Goal: Obtain resource: Obtain resource

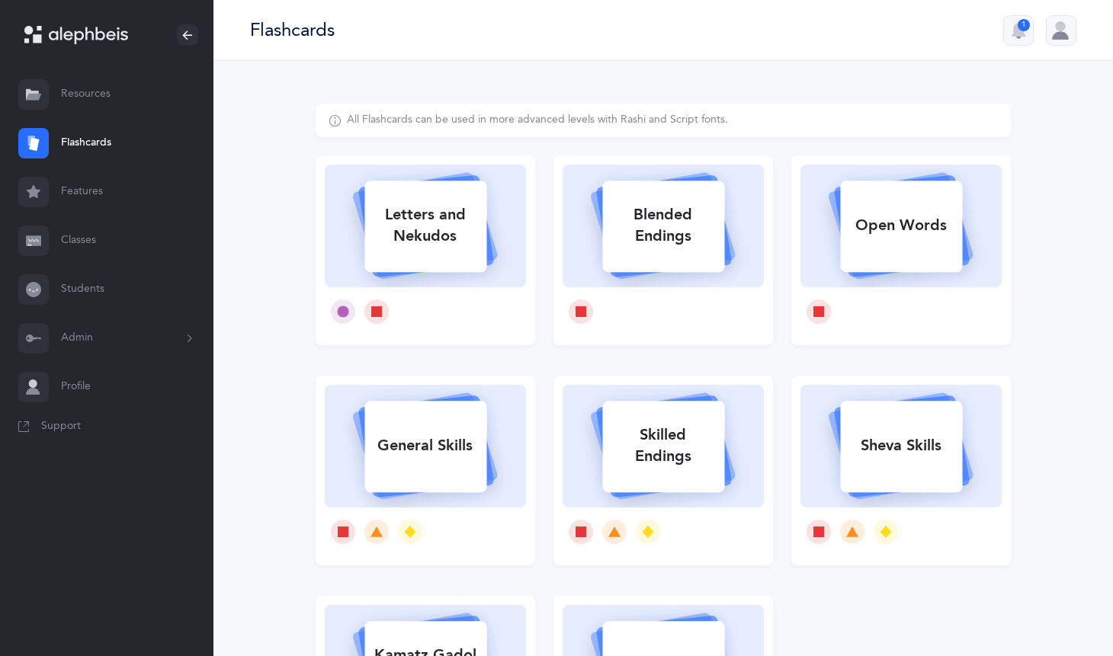
click at [77, 189] on link "Features" at bounding box center [106, 192] width 213 height 49
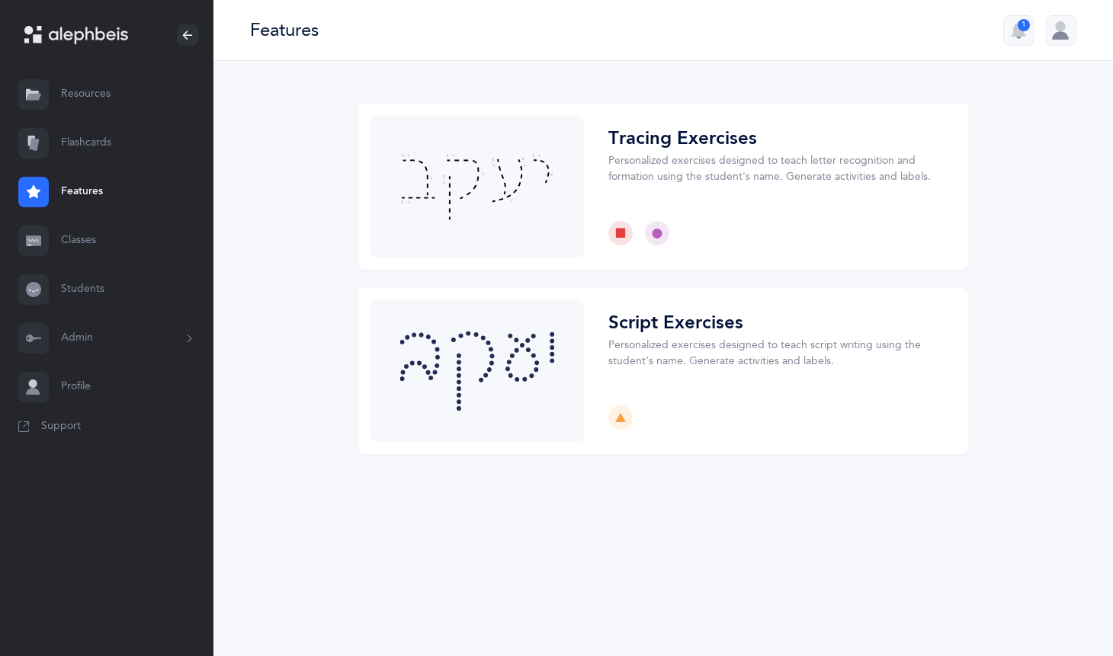
click at [88, 106] on link "Resources" at bounding box center [106, 94] width 213 height 49
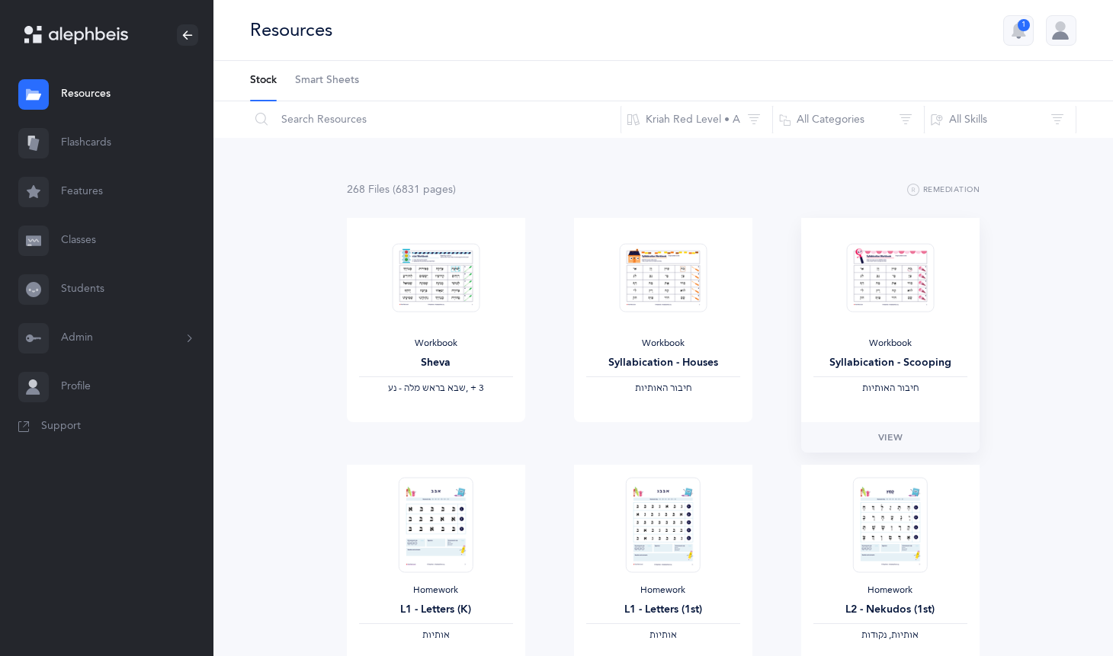
click at [849, 296] on img at bounding box center [890, 277] width 88 height 69
click at [900, 440] on span "View" at bounding box center [890, 438] width 24 height 14
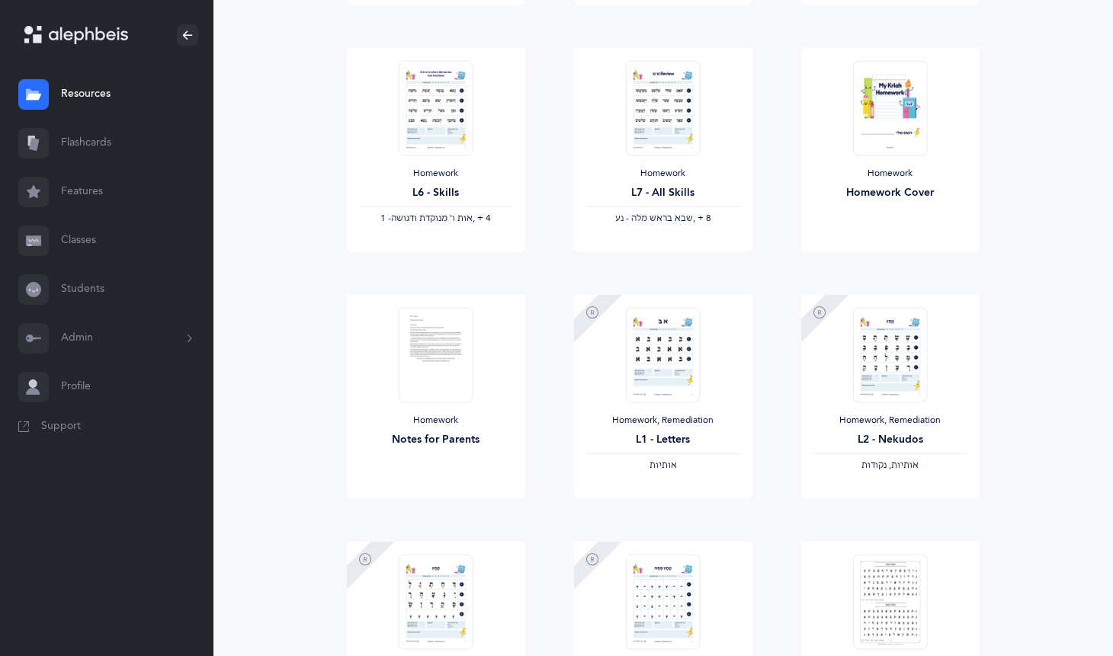
scroll to position [1653, 0]
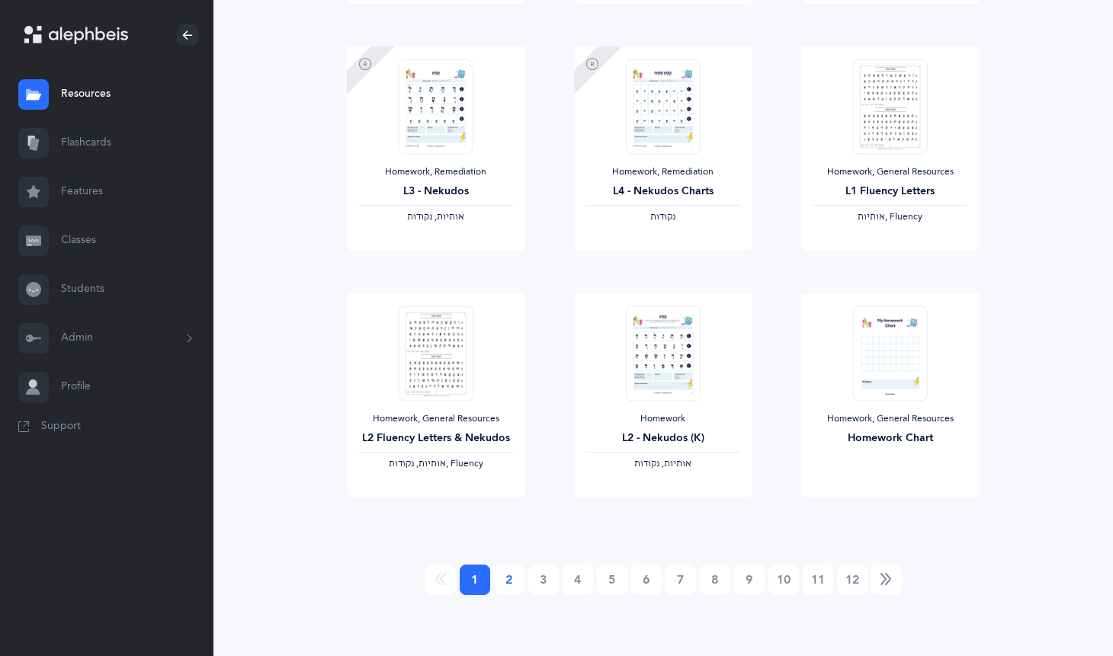
click at [506, 578] on link "2" at bounding box center [509, 580] width 30 height 30
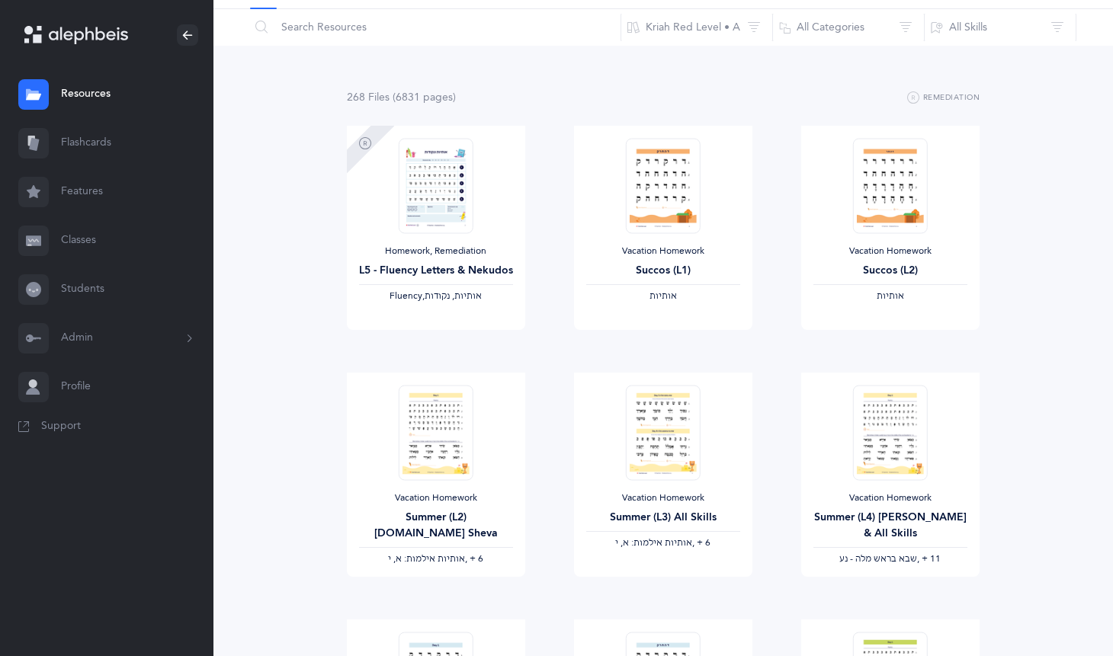
scroll to position [0, 0]
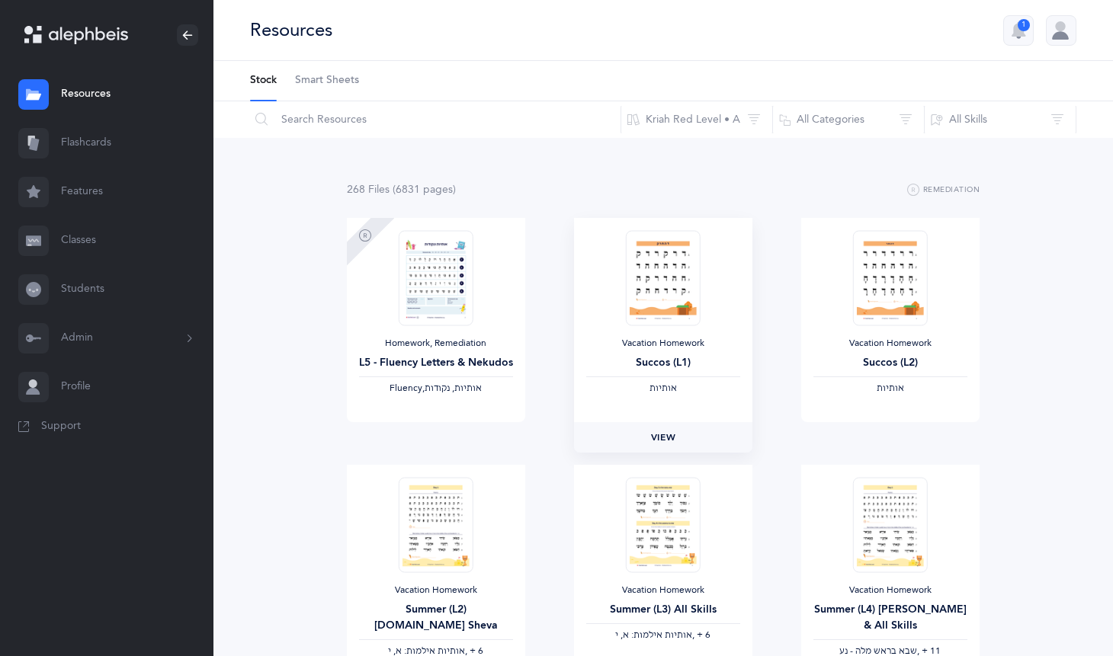
click at [671, 448] on link "View" at bounding box center [663, 437] width 178 height 30
click at [717, 437] on link "View" at bounding box center [663, 437] width 178 height 30
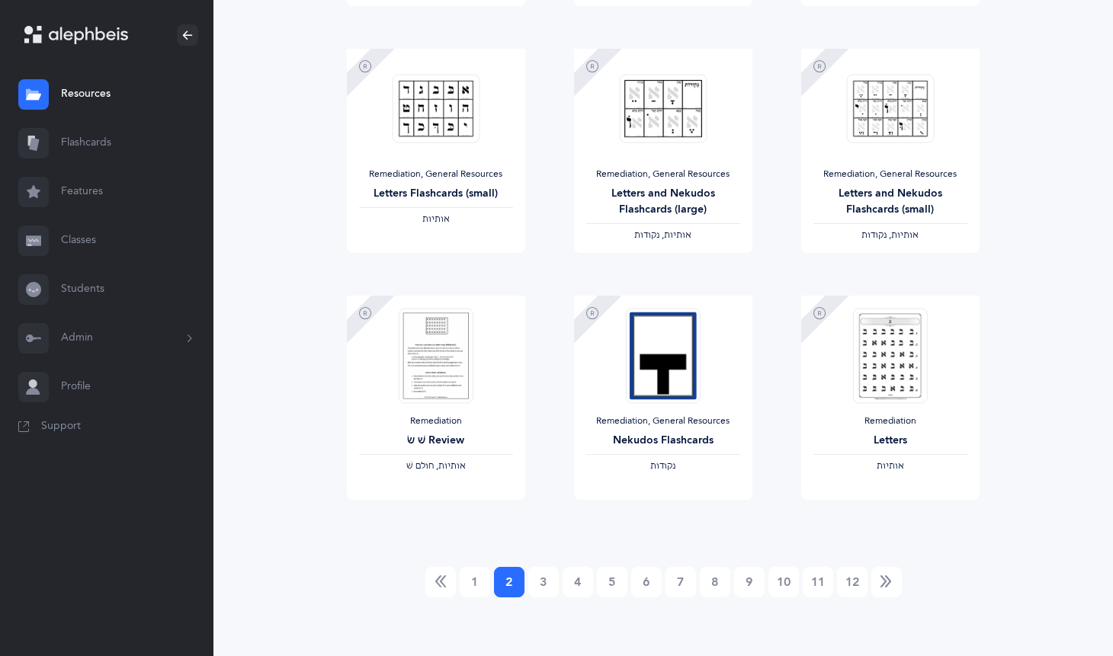
scroll to position [1653, 0]
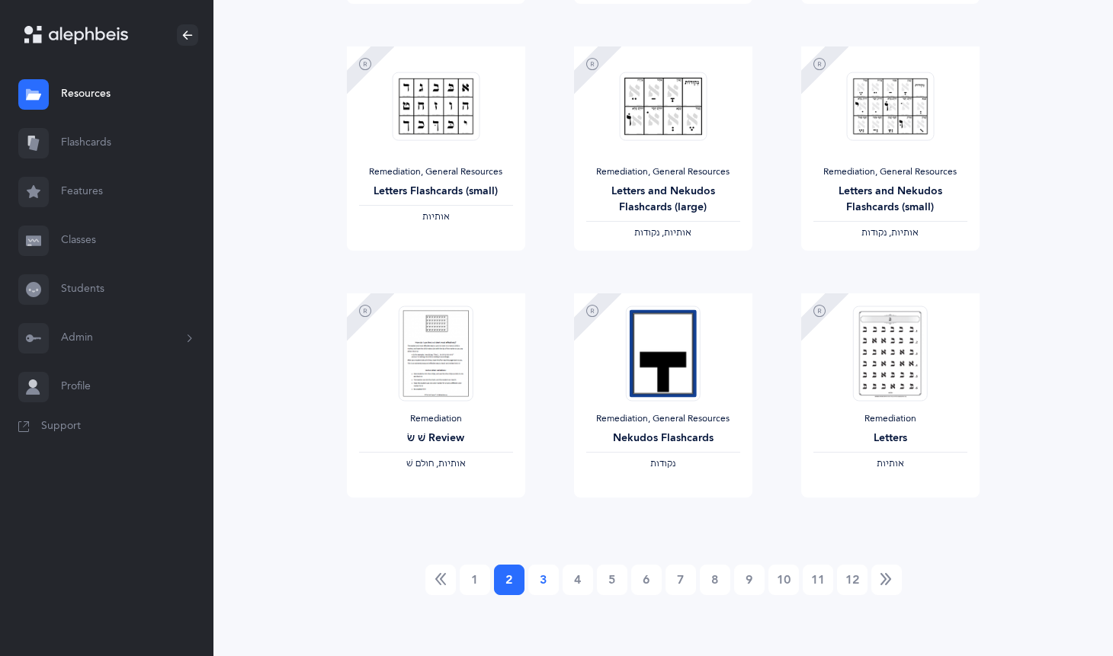
click at [545, 573] on link "3" at bounding box center [543, 580] width 30 height 30
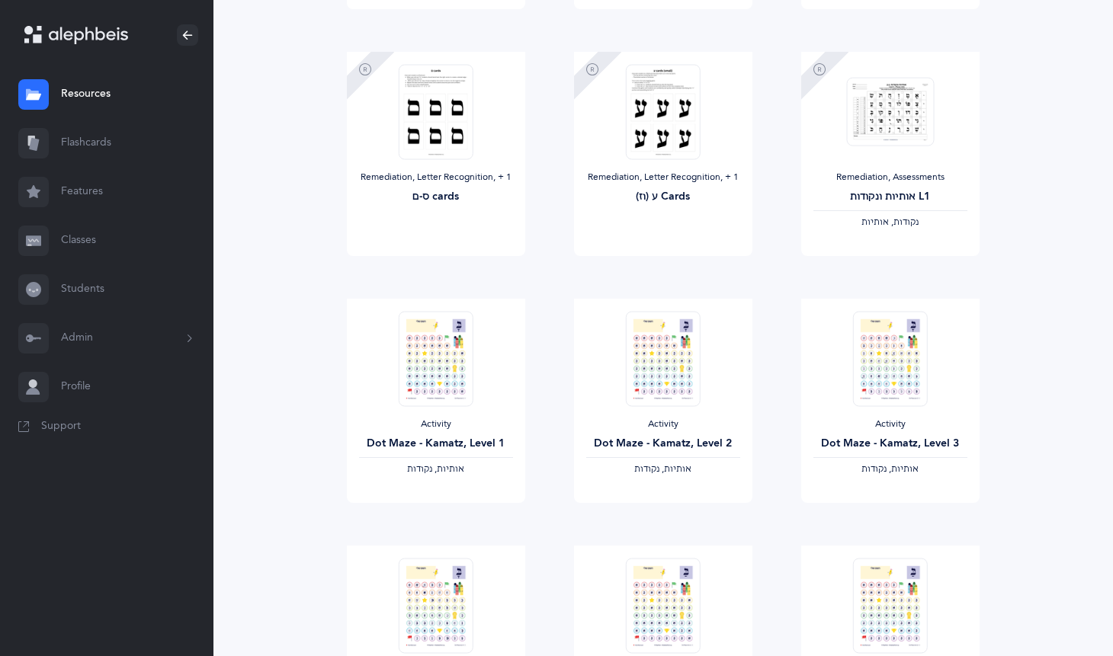
scroll to position [1423, 0]
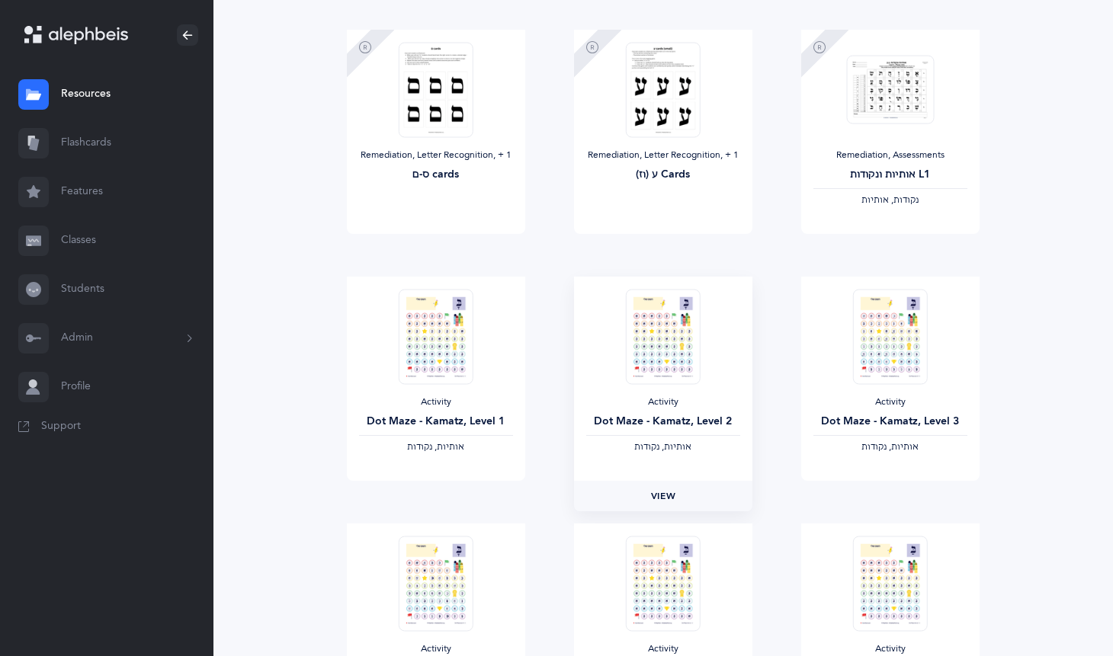
click at [658, 492] on span "View" at bounding box center [663, 496] width 24 height 14
